Goal: Task Accomplishment & Management: Use online tool/utility

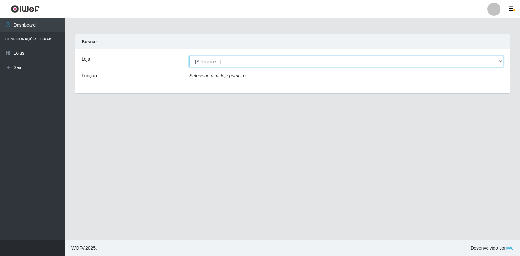
click at [499, 63] on select "[Selecione...] Extrabom - Loja 18 Goiabeiras" at bounding box center [347, 61] width 314 height 11
select select "501"
click at [190, 56] on select "[Selecione...] Extrabom - Loja 18 Goiabeiras" at bounding box center [347, 61] width 314 height 11
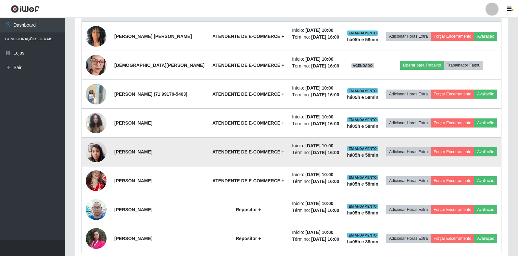
scroll to position [297, 0]
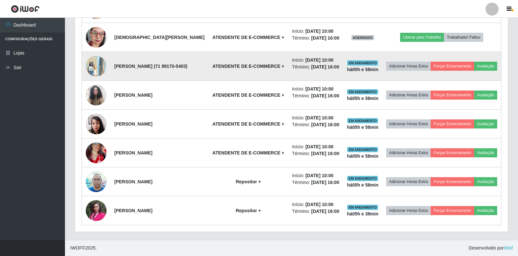
drag, startPoint x: 78, startPoint y: 181, endPoint x: 400, endPoint y: 85, distance: 336.4
click at [82, 182] on div "Trabalhador Posição Data Status Opções [PERSON_NAME] ATENDENTE DE E-COMMERCE + …" at bounding box center [291, 102] width 433 height 260
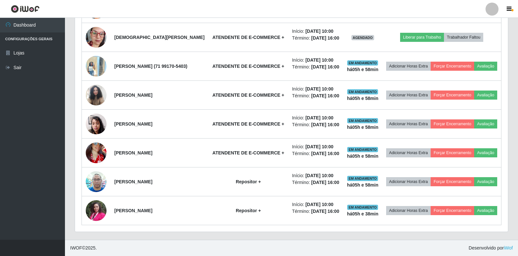
click at [504, 68] on div "Trabalhador Posição Data Status Opções [PERSON_NAME] ATENDENTE DE E-COMMERCE + …" at bounding box center [291, 102] width 433 height 260
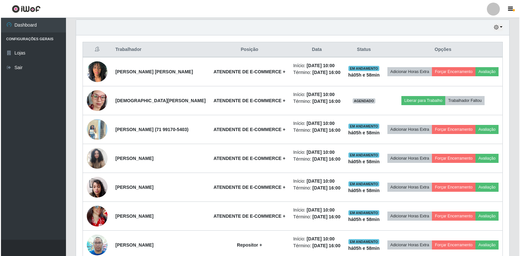
scroll to position [232, 0]
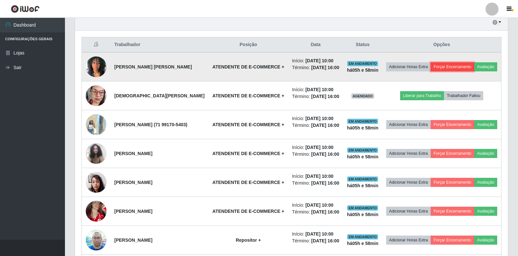
click at [475, 62] on button "Forçar Encerramento" at bounding box center [453, 66] width 44 height 9
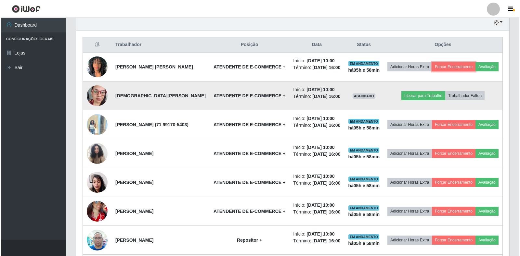
scroll to position [135, 433]
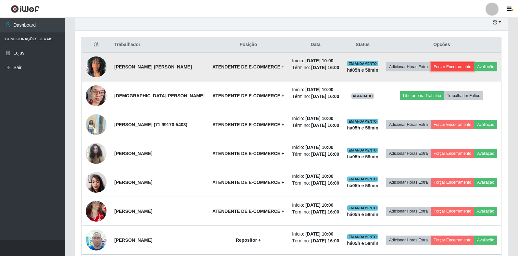
click at [475, 62] on button "Forçar Encerramento" at bounding box center [453, 66] width 44 height 9
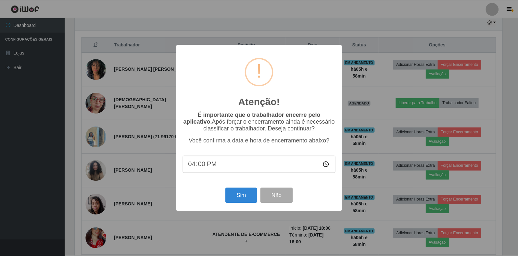
scroll to position [135, 429]
click at [245, 198] on button "Sim" at bounding box center [242, 195] width 32 height 15
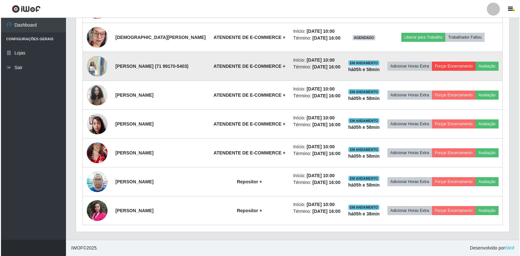
scroll to position [265, 0]
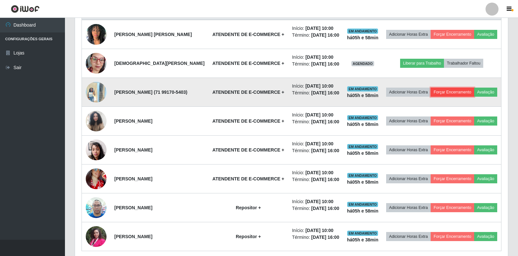
click at [473, 97] on button "Forçar Encerramento" at bounding box center [453, 92] width 44 height 9
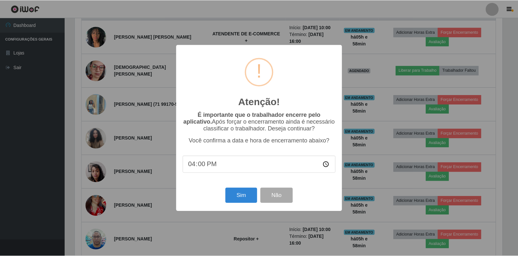
scroll to position [135, 429]
drag, startPoint x: 238, startPoint y: 203, endPoint x: 241, endPoint y: 202, distance: 3.3
click at [239, 203] on button "Sim" at bounding box center [242, 195] width 32 height 15
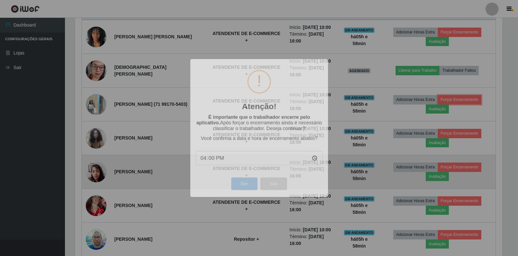
scroll to position [135, 433]
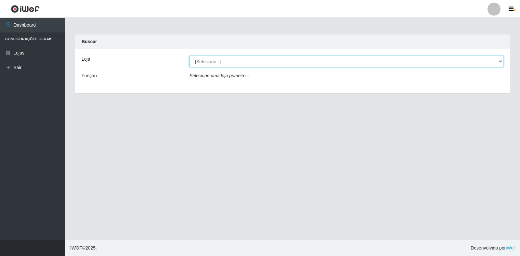
click at [499, 61] on select "[Selecione...] Extrabom - Loja 18 Goiabeiras" at bounding box center [347, 61] width 314 height 11
select select "501"
click at [190, 56] on select "[Selecione...] Extrabom - Loja 18 Goiabeiras" at bounding box center [347, 61] width 314 height 11
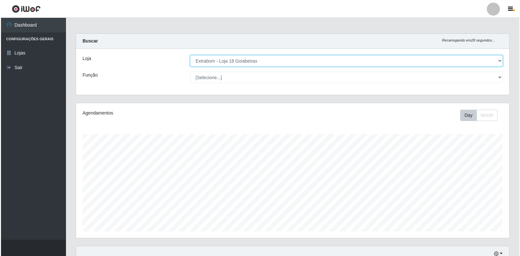
scroll to position [330, 0]
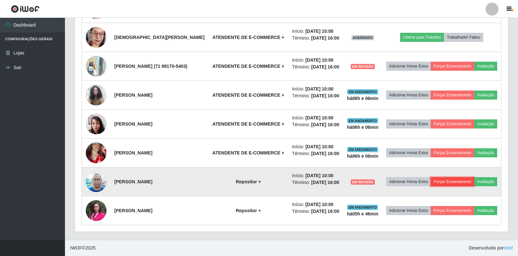
click at [468, 177] on button "Forçar Encerramento" at bounding box center [453, 181] width 44 height 9
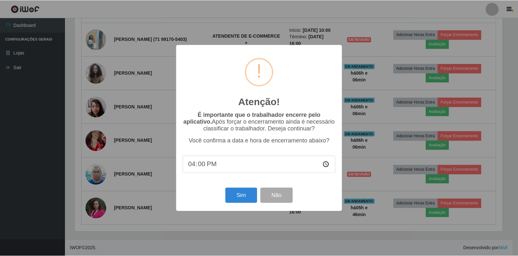
scroll to position [135, 429]
click at [241, 198] on button "Sim" at bounding box center [242, 195] width 32 height 15
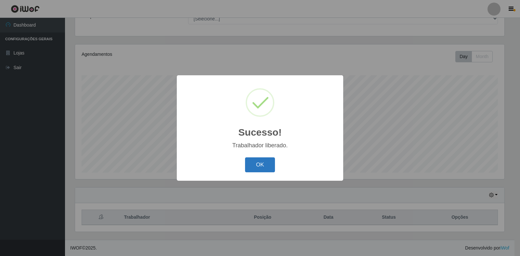
click at [263, 163] on button "OK" at bounding box center [260, 165] width 30 height 15
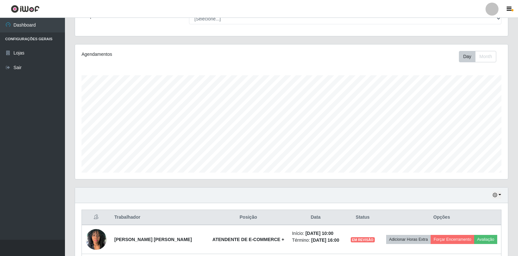
scroll to position [296, 0]
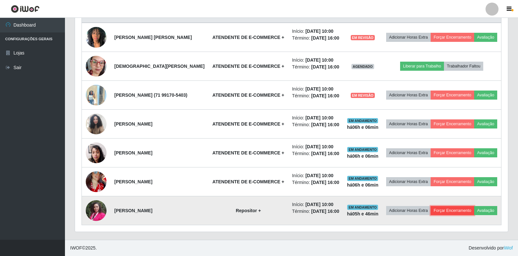
click at [475, 206] on button "Forçar Encerramento" at bounding box center [453, 210] width 44 height 9
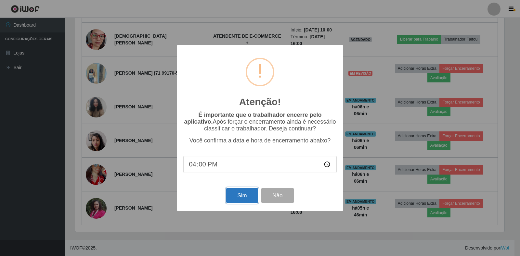
click at [237, 197] on button "Sim" at bounding box center [242, 195] width 32 height 15
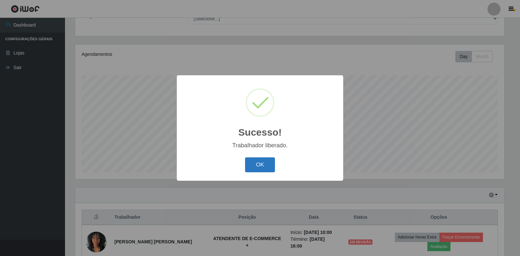
click at [256, 169] on button "OK" at bounding box center [260, 165] width 30 height 15
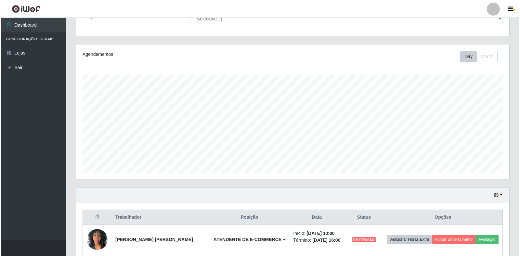
scroll to position [135, 433]
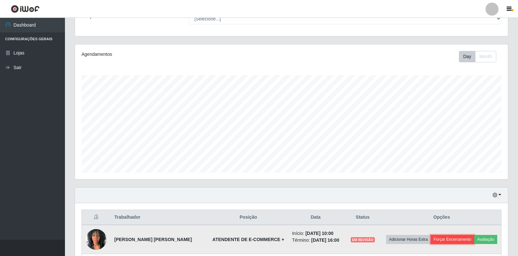
click at [475, 238] on button "Forçar Encerramento" at bounding box center [453, 239] width 44 height 9
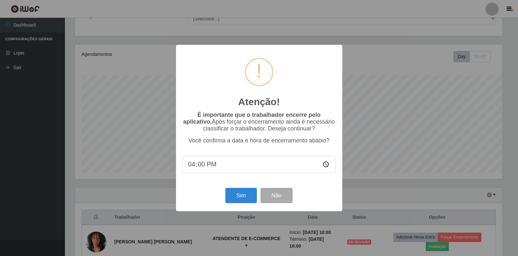
scroll to position [135, 429]
click at [240, 197] on button "Sim" at bounding box center [242, 195] width 32 height 15
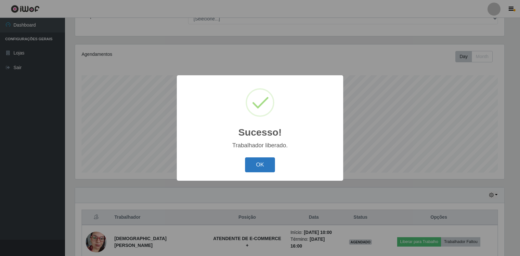
click at [270, 166] on button "OK" at bounding box center [260, 165] width 30 height 15
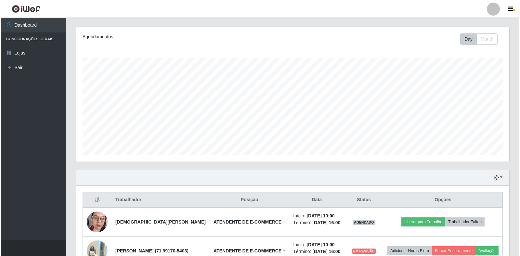
scroll to position [222, 0]
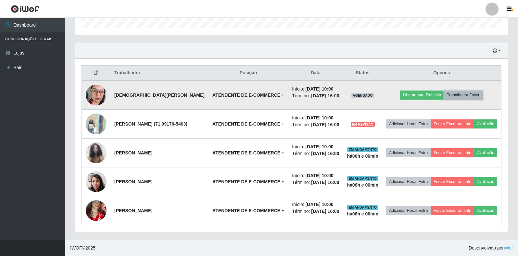
click at [474, 91] on button "Trabalhador Faltou" at bounding box center [463, 95] width 39 height 9
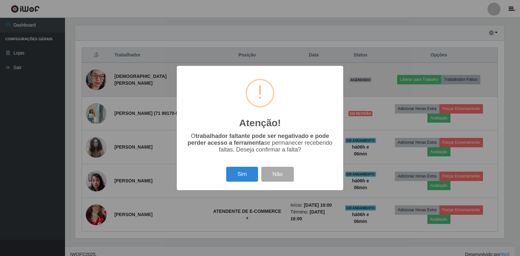
scroll to position [0, 0]
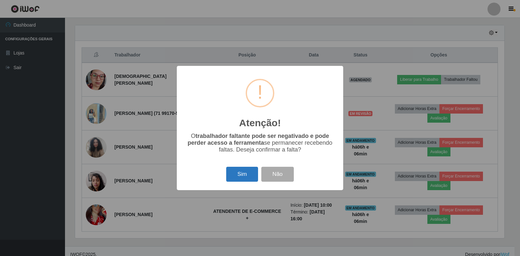
click at [246, 180] on button "Sim" at bounding box center [242, 174] width 32 height 15
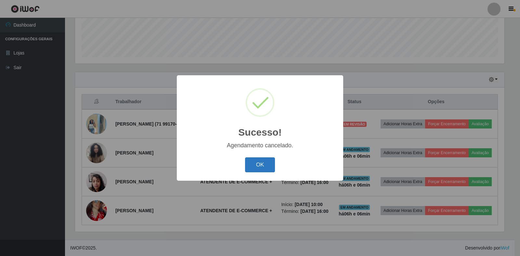
click at [261, 169] on button "OK" at bounding box center [260, 165] width 30 height 15
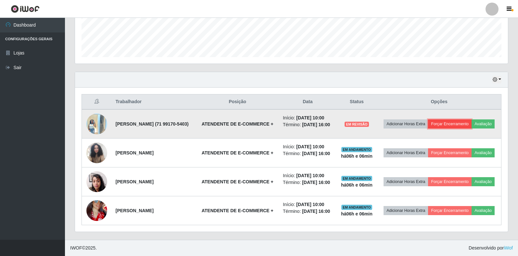
click at [471, 120] on button "Forçar Encerramento" at bounding box center [450, 124] width 44 height 9
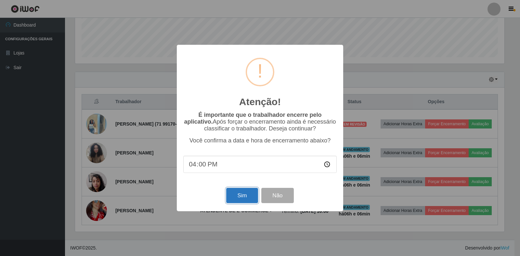
click at [243, 195] on button "Sim" at bounding box center [242, 195] width 32 height 15
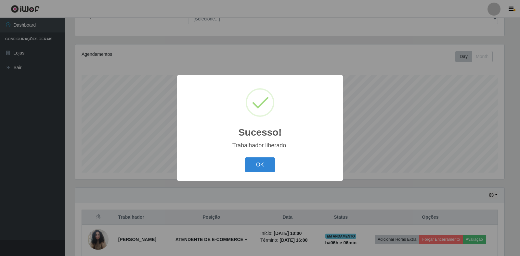
click at [276, 160] on div "OK Cancel" at bounding box center [259, 165] width 153 height 19
click at [273, 165] on button "OK" at bounding box center [260, 165] width 30 height 15
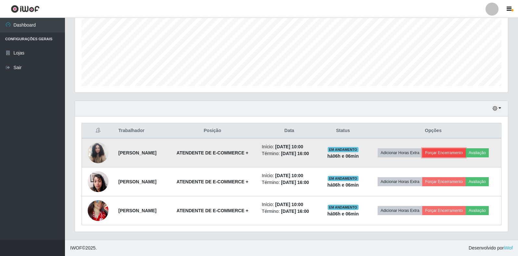
click at [452, 155] on button "Forçar Encerramento" at bounding box center [445, 153] width 44 height 9
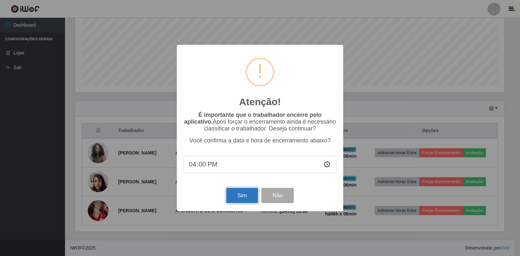
click at [236, 199] on button "Sim" at bounding box center [242, 195] width 32 height 15
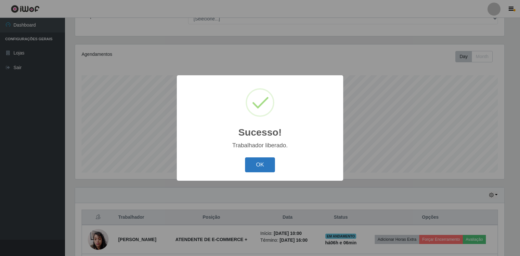
click at [260, 166] on button "OK" at bounding box center [260, 165] width 30 height 15
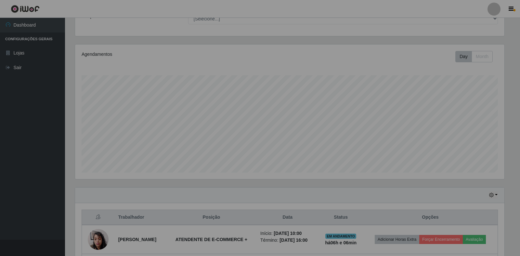
click at [260, 151] on div "OK Cancel" at bounding box center [260, 146] width 77 height 9
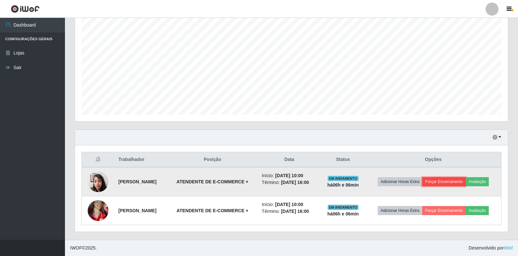
click at [442, 182] on button "Forçar Encerramento" at bounding box center [445, 181] width 44 height 9
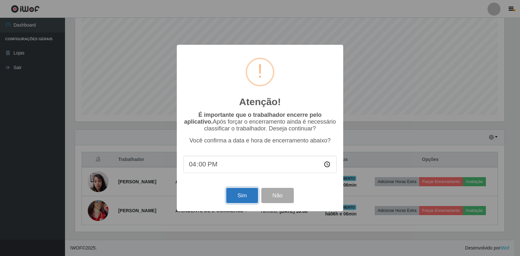
click at [243, 200] on button "Sim" at bounding box center [242, 195] width 32 height 15
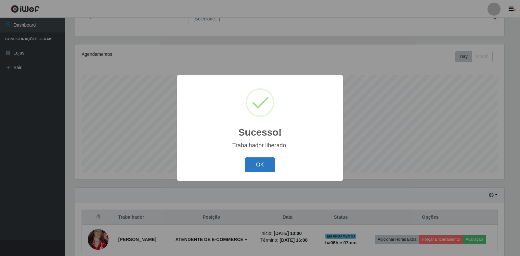
click at [258, 171] on button "OK" at bounding box center [260, 165] width 30 height 15
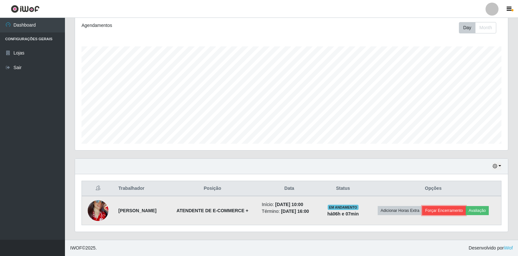
click at [453, 215] on button "Forçar Encerramento" at bounding box center [445, 210] width 44 height 9
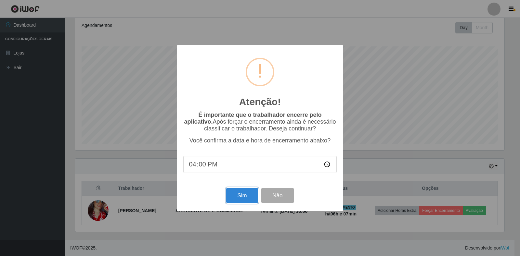
click at [232, 196] on button "Sim" at bounding box center [242, 195] width 32 height 15
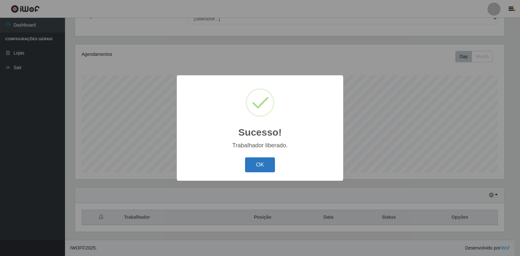
click at [259, 170] on button "OK" at bounding box center [260, 165] width 30 height 15
